Goal: Transaction & Acquisition: Download file/media

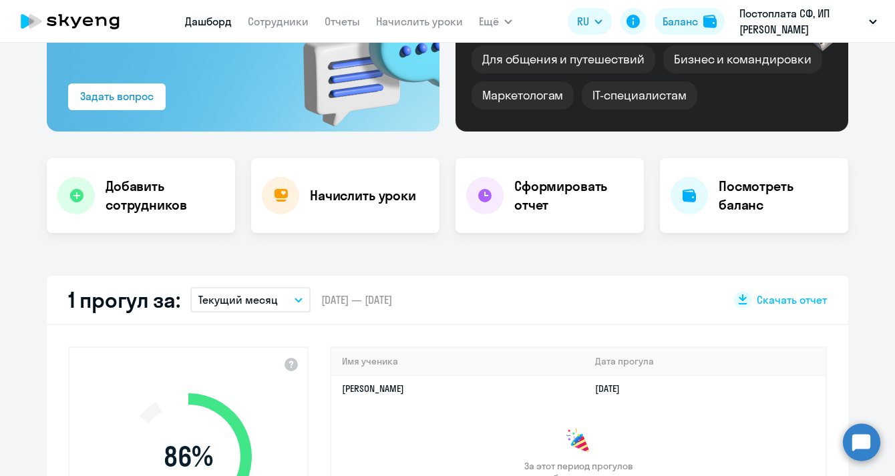
scroll to position [162, 0]
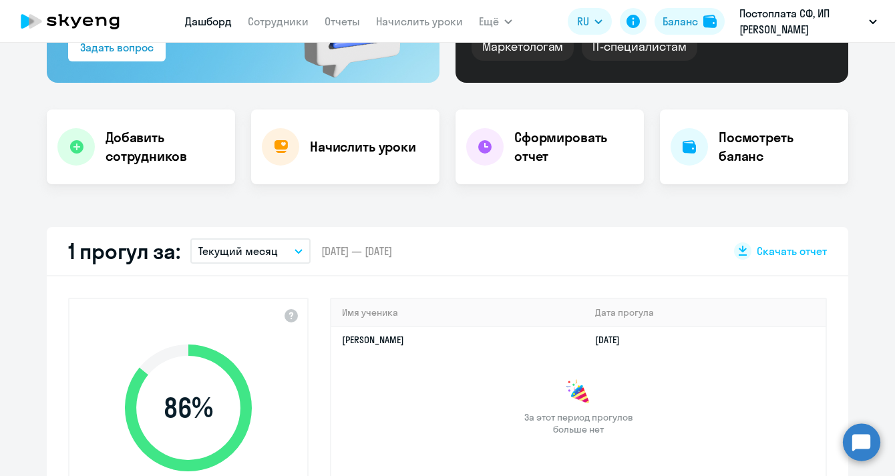
select select "30"
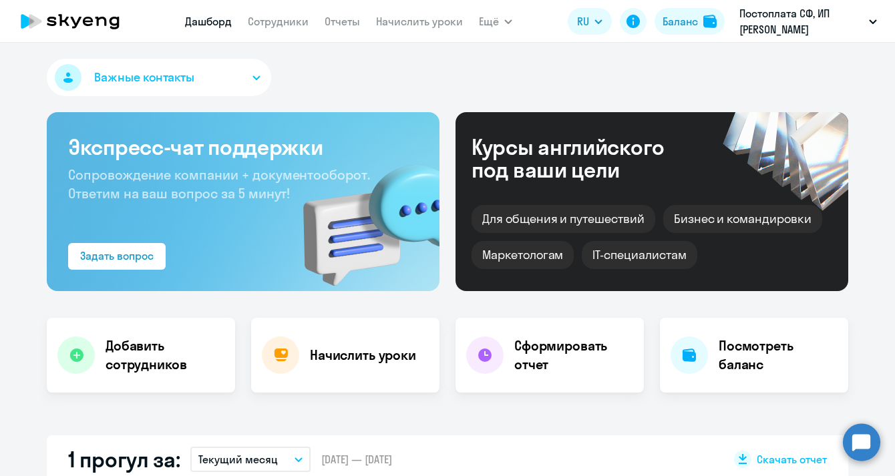
scroll to position [0, 0]
click at [532, 61] on link "Документооборот" at bounding box center [537, 59] width 90 height 13
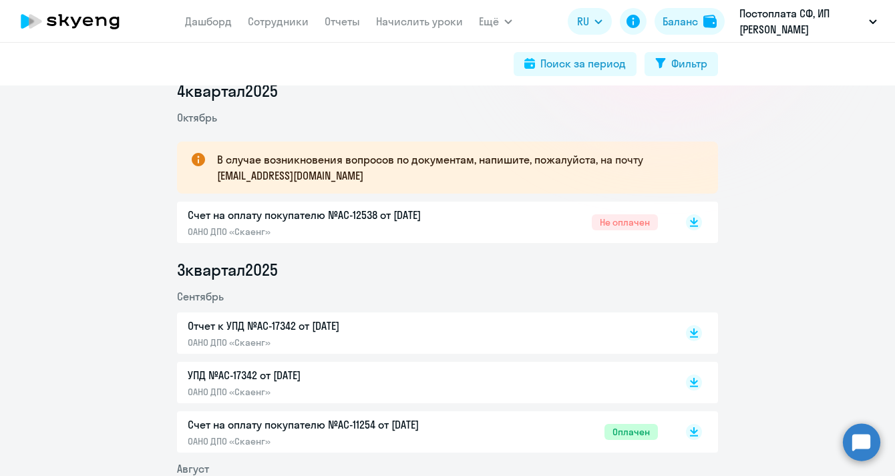
scroll to position [190, 0]
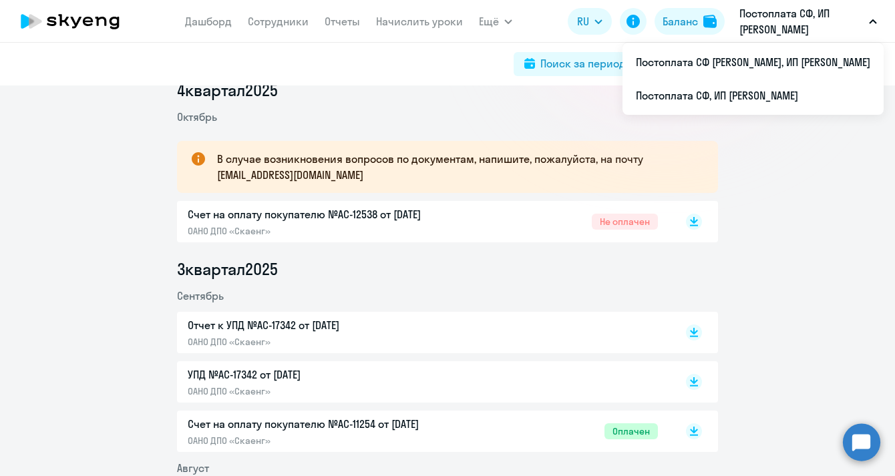
click at [874, 21] on icon "button" at bounding box center [873, 21] width 7 height 3
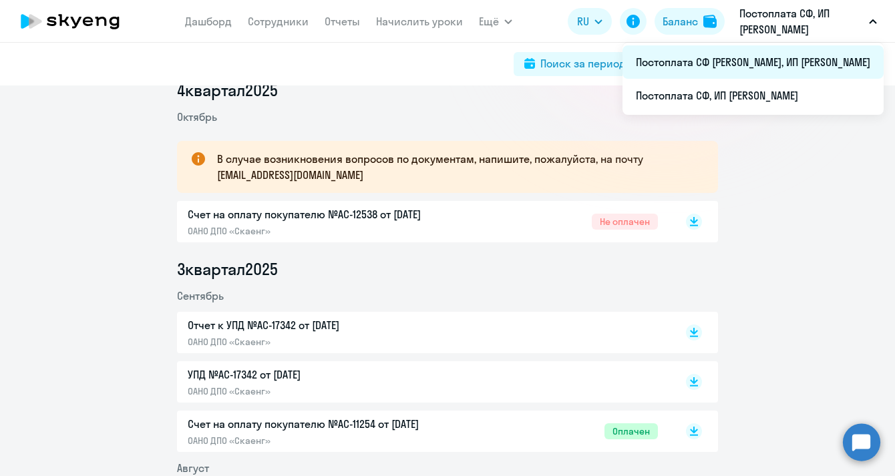
click at [804, 65] on li "Постоплата СФ [PERSON_NAME], ИП [PERSON_NAME]" at bounding box center [753, 61] width 261 height 33
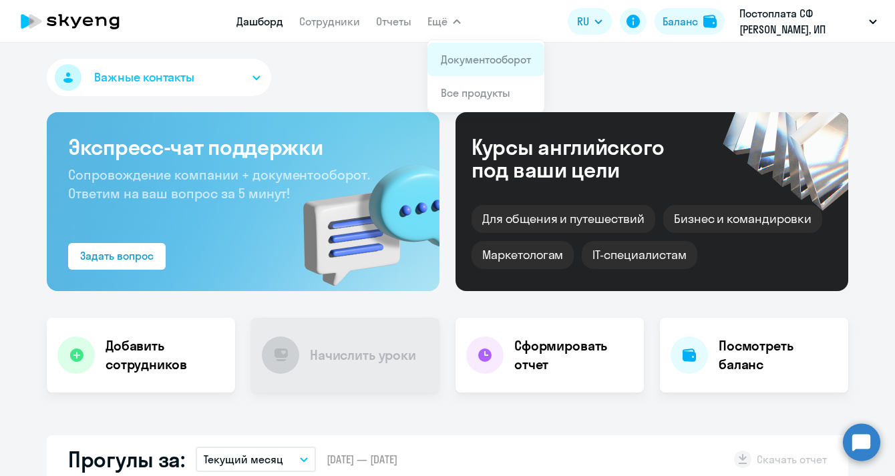
select select "30"
click at [476, 59] on link "Документооборот" at bounding box center [486, 59] width 90 height 13
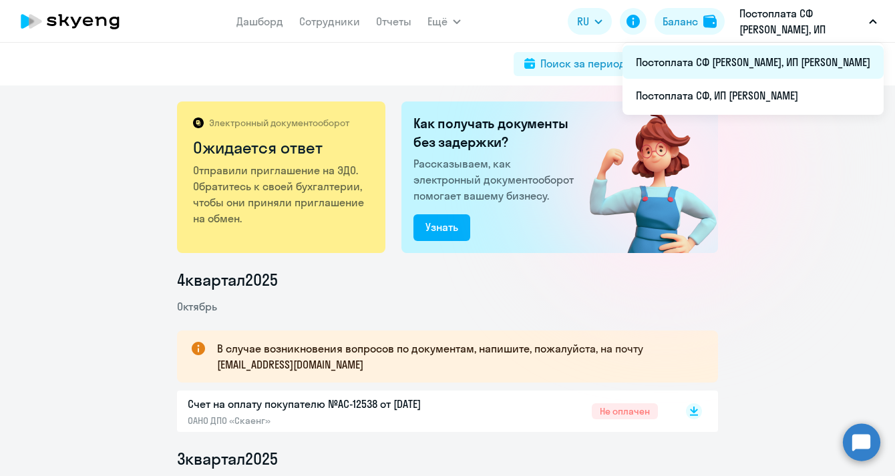
click at [822, 63] on li "Постоплата СФ [PERSON_NAME], ИП [PERSON_NAME]" at bounding box center [753, 61] width 261 height 33
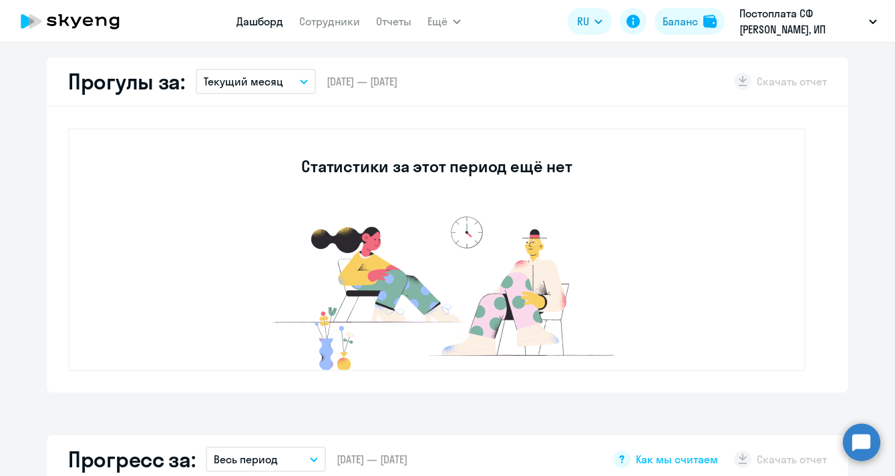
select select "30"
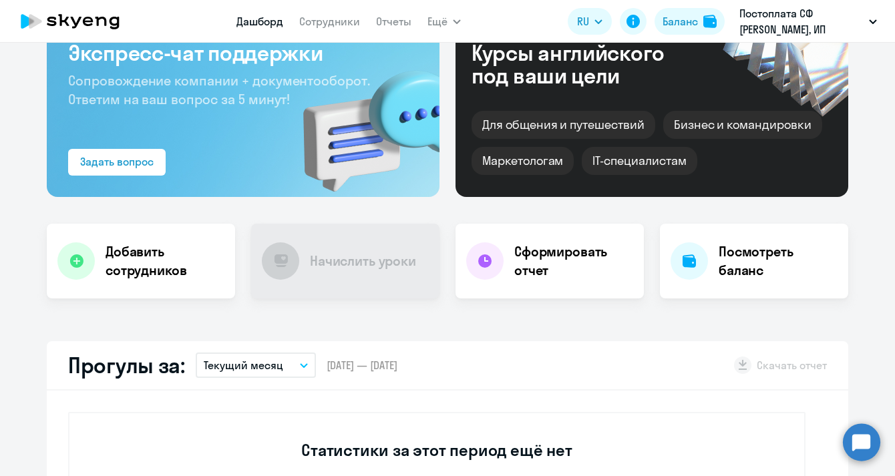
scroll to position [2, 0]
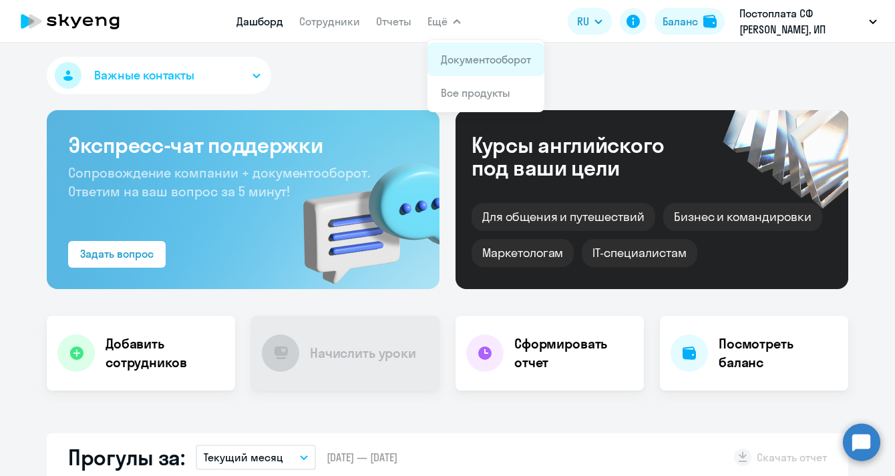
click at [479, 55] on link "Документооборот" at bounding box center [486, 59] width 90 height 13
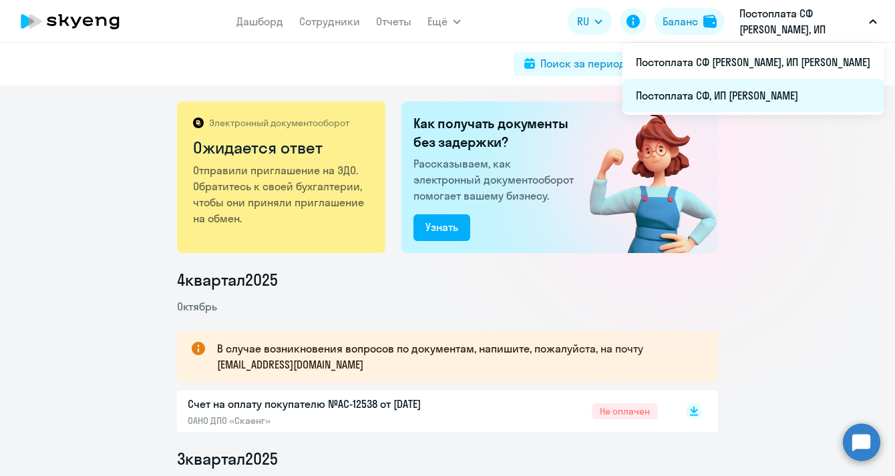
click at [783, 92] on li "Постоплата СФ, ИП [PERSON_NAME]" at bounding box center [753, 95] width 261 height 33
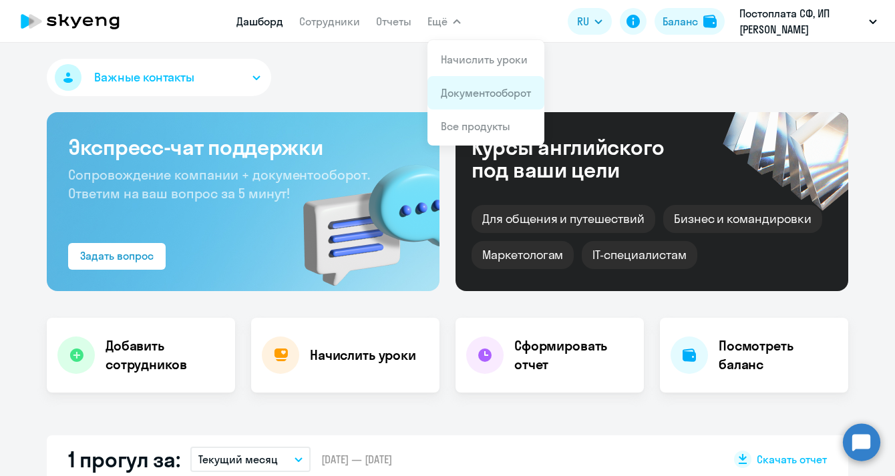
click at [478, 107] on li "Документооборот" at bounding box center [486, 92] width 117 height 33
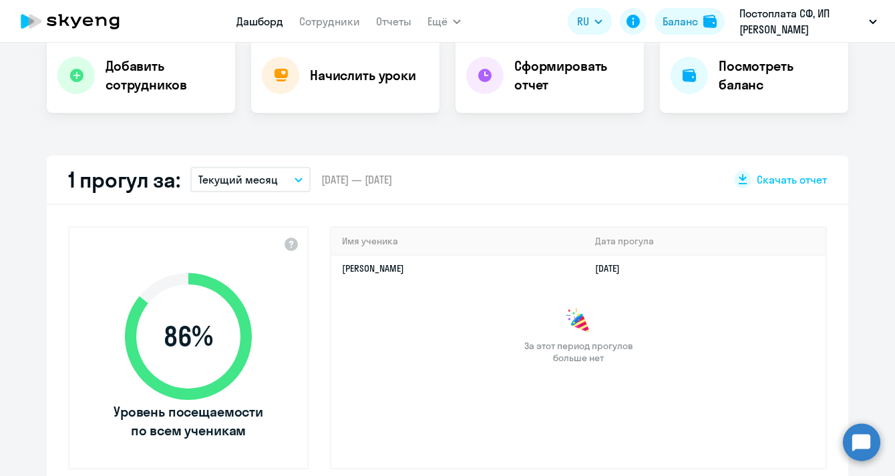
select select "30"
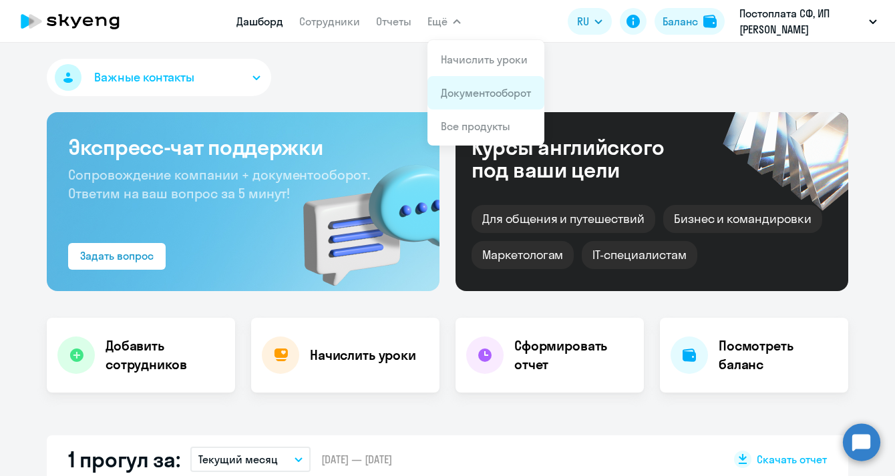
click at [479, 100] on app-menu-item-link "Документооборот" at bounding box center [486, 93] width 90 height 16
click at [446, 13] on button "Ещё" at bounding box center [444, 21] width 33 height 27
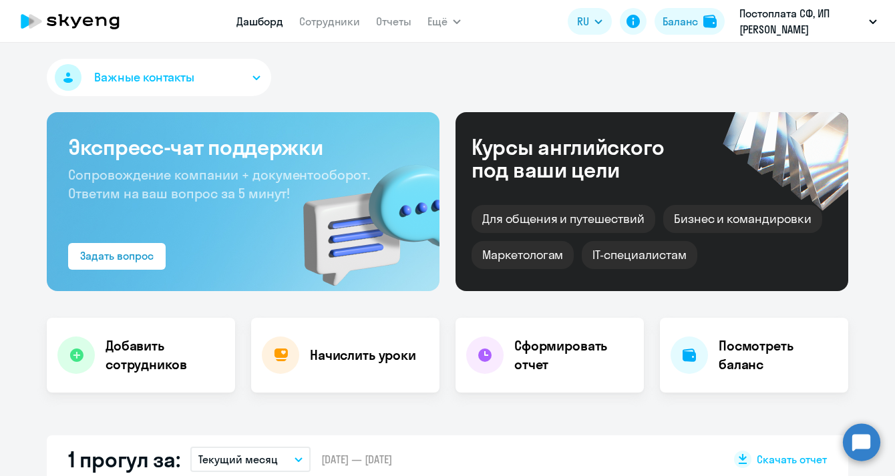
click at [447, 27] on button "Ещё" at bounding box center [444, 21] width 33 height 27
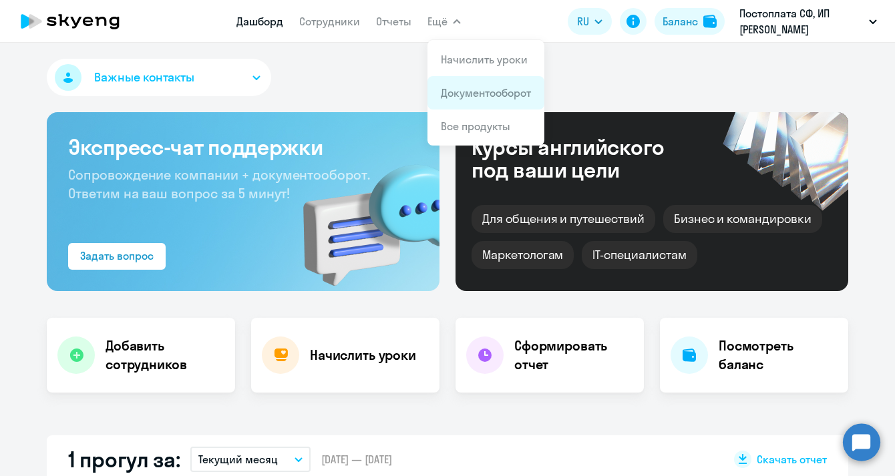
click at [474, 88] on link "Документооборот" at bounding box center [486, 92] width 90 height 13
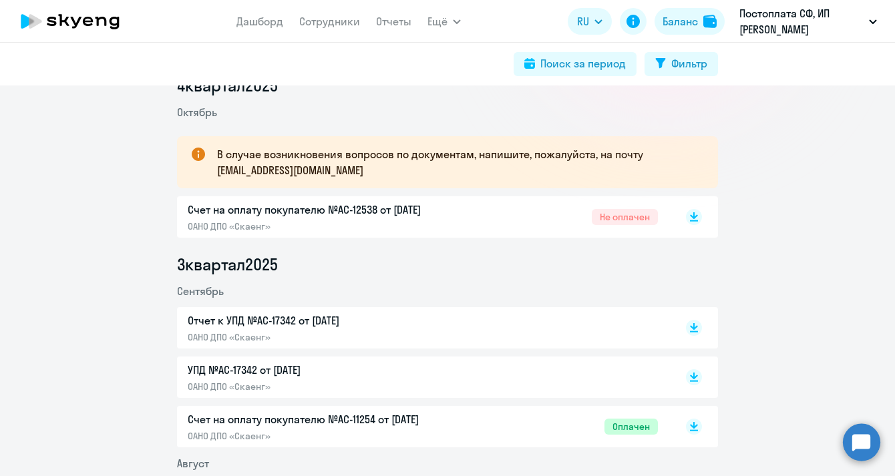
scroll to position [203, 0]
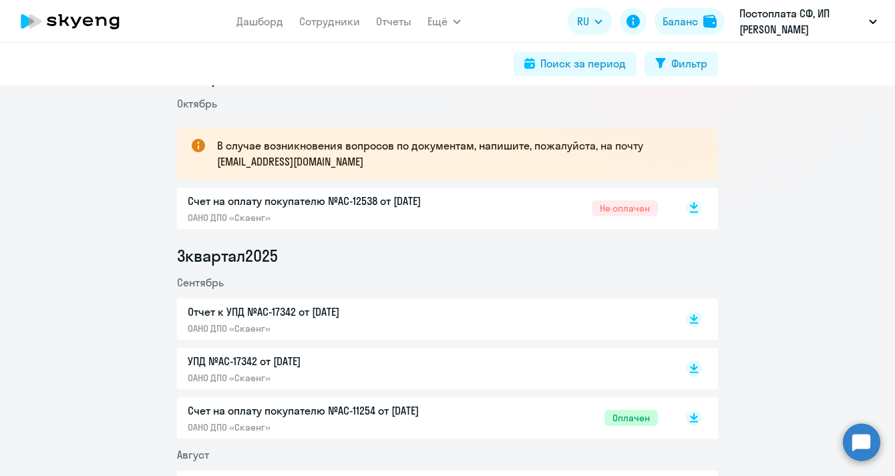
click at [694, 209] on rect at bounding box center [694, 208] width 16 height 16
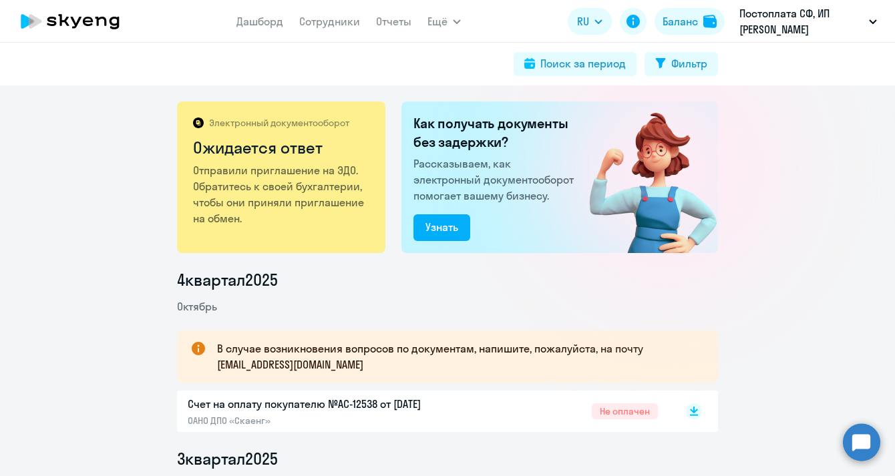
scroll to position [0, 0]
